Goal: Task Accomplishment & Management: Use online tool/utility

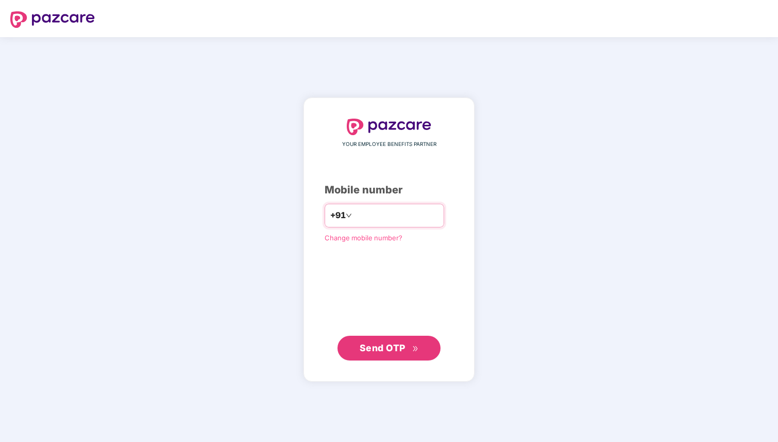
type input "**********"
click at [371, 345] on span "Send OTP" at bounding box center [383, 347] width 46 height 11
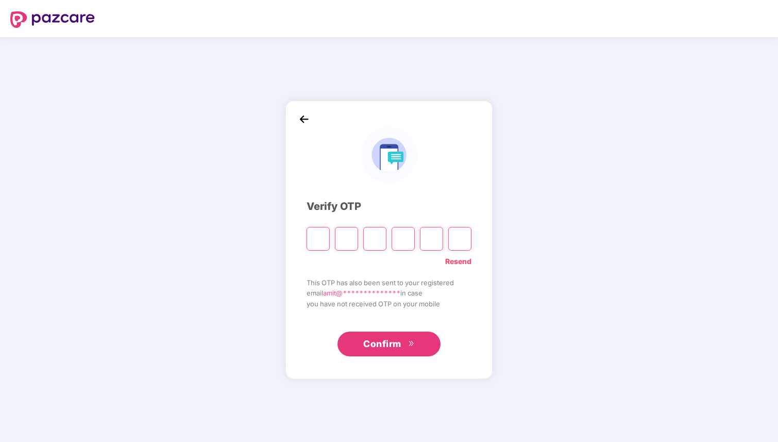
type input "*"
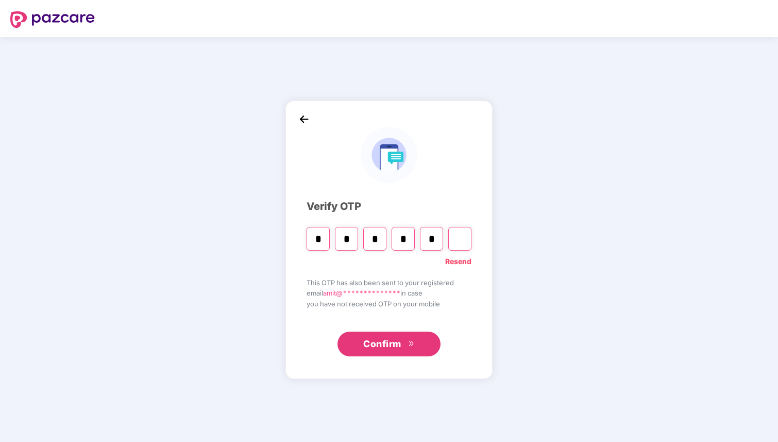
type input "*"
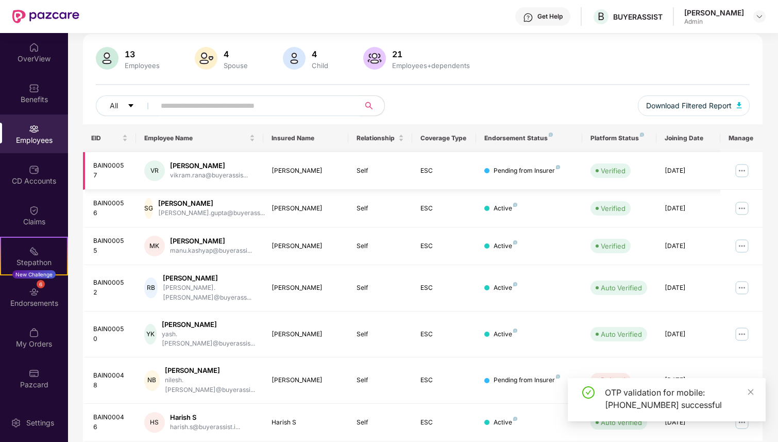
scroll to position [15, 0]
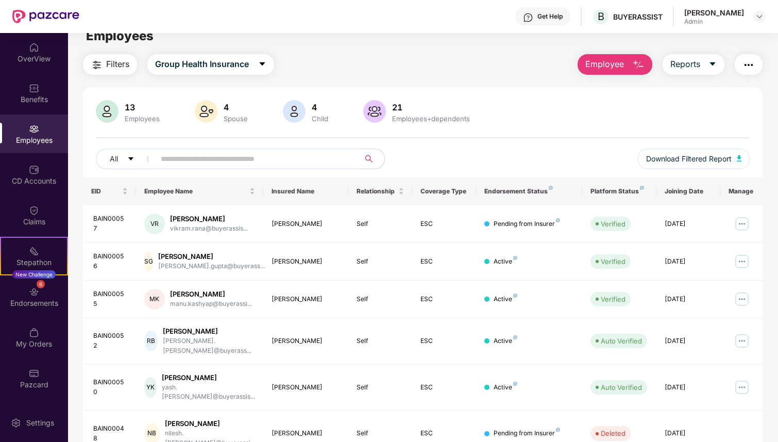
click at [176, 158] on input "text" at bounding box center [253, 158] width 185 height 15
type input "*****"
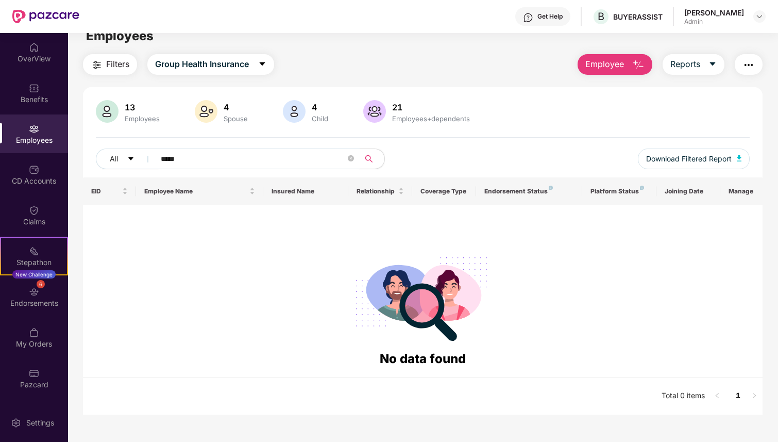
click at [179, 162] on input "*****" at bounding box center [253, 158] width 185 height 15
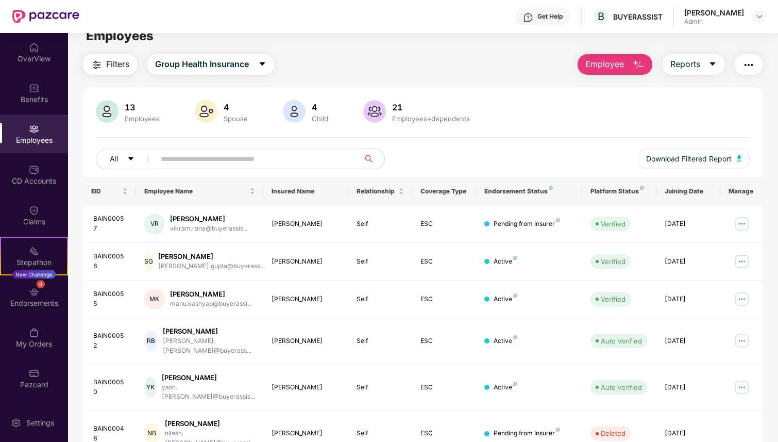
click at [620, 60] on span "Employee" at bounding box center [604, 64] width 39 height 13
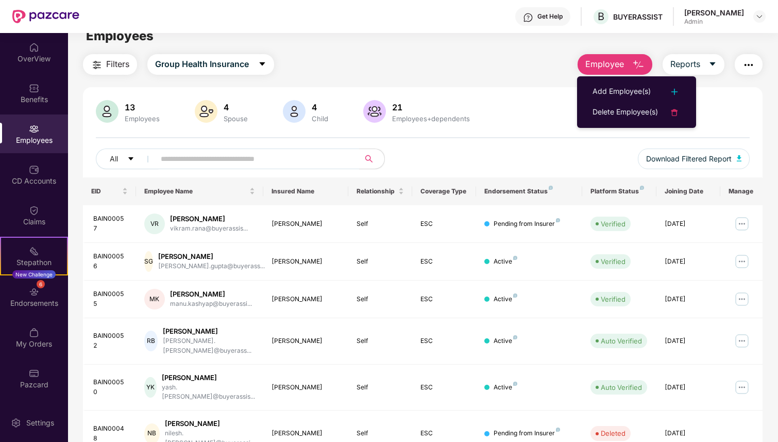
click at [460, 59] on div "Filters Group Health Insurance Employee Reports" at bounding box center [423, 64] width 680 height 21
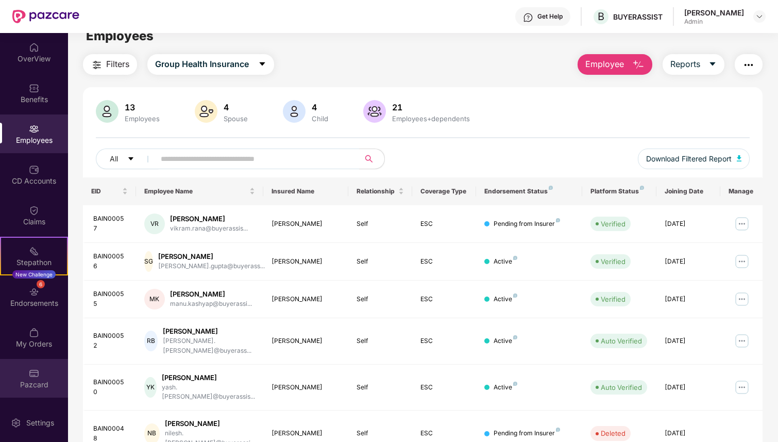
click at [40, 385] on div "Pazcard" at bounding box center [34, 384] width 68 height 10
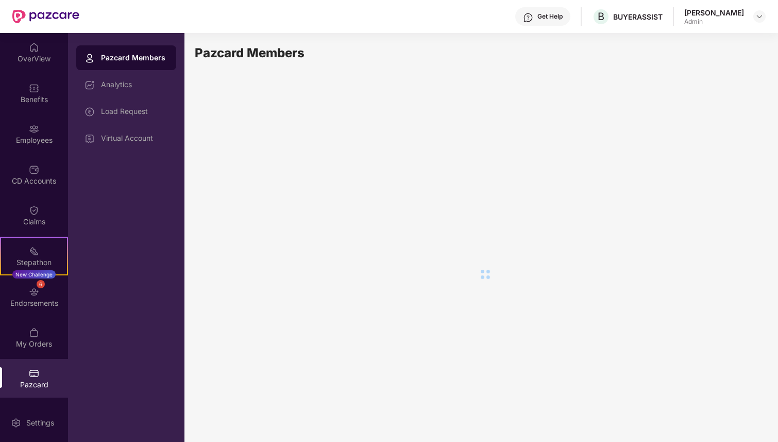
scroll to position [0, 0]
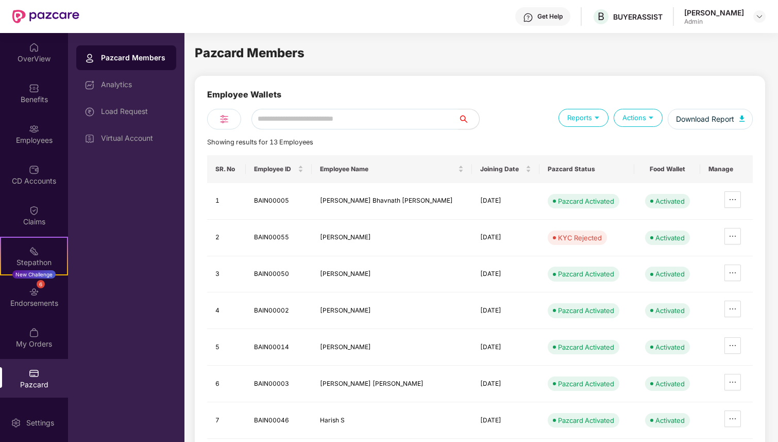
click at [644, 115] on div "Actions" at bounding box center [638, 118] width 49 height 18
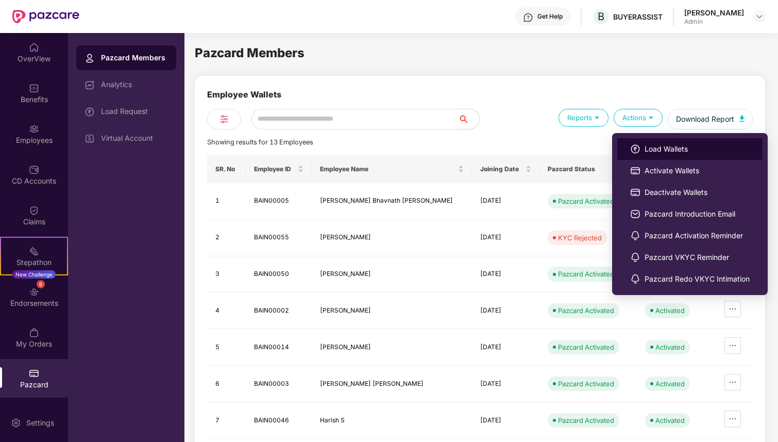
click at [655, 147] on span "Load Wallets" at bounding box center [697, 148] width 105 height 11
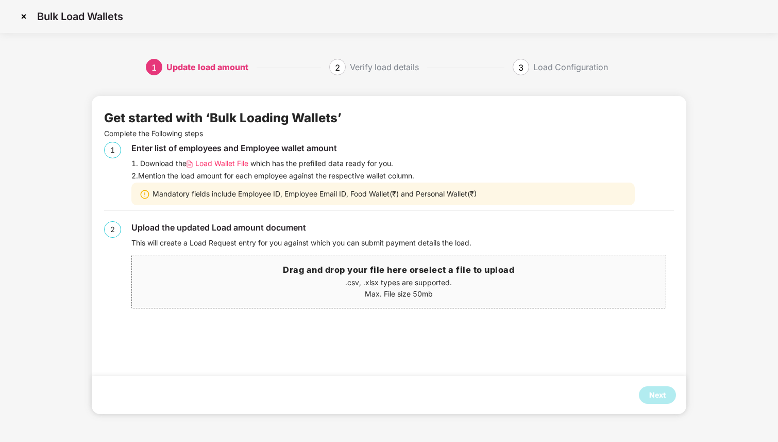
click at [230, 163] on span "Load Wallet File" at bounding box center [221, 163] width 53 height 11
click at [238, 68] on div "Update load amount" at bounding box center [207, 67] width 82 height 16
click at [325, 264] on h3 "Drag and drop your file here or select a file to upload" at bounding box center [398, 269] width 533 height 13
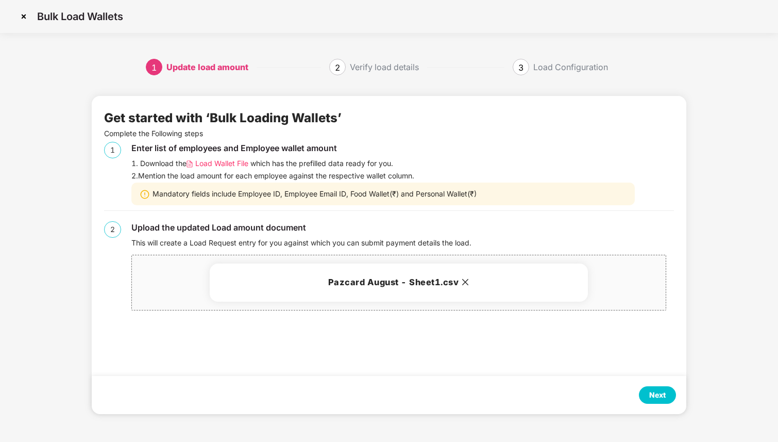
click at [655, 392] on div "Next" at bounding box center [657, 394] width 16 height 11
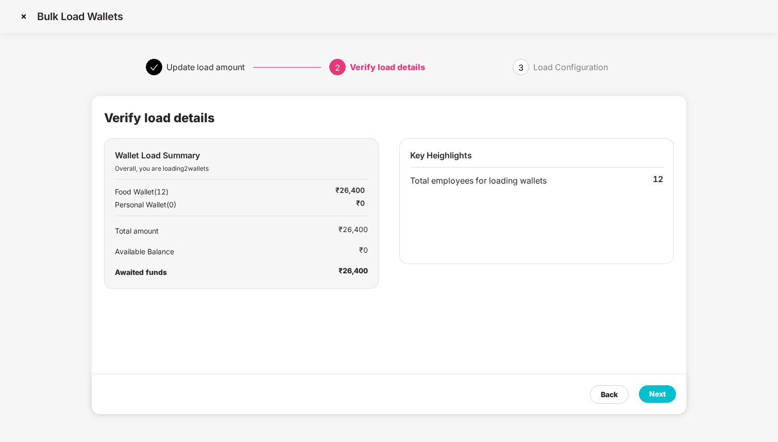
click at [662, 393] on div "Next" at bounding box center [657, 393] width 16 height 11
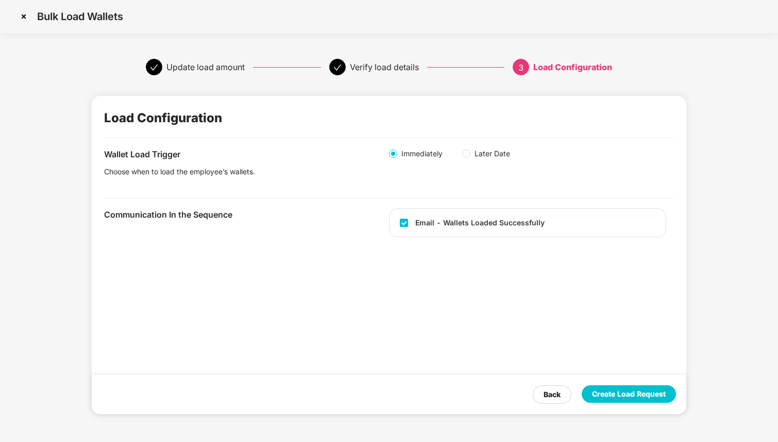
click at [662, 393] on div "Create Load Request" at bounding box center [629, 393] width 74 height 11
